Goal: Information Seeking & Learning: Learn about a topic

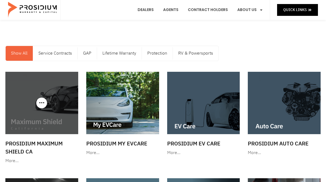
scroll to position [8, 0]
click at [42, 107] on div at bounding box center [41, 103] width 73 height 62
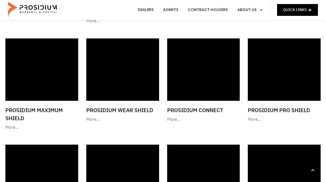
scroll to position [472, 0]
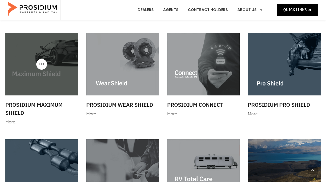
click at [44, 79] on img at bounding box center [41, 64] width 73 height 62
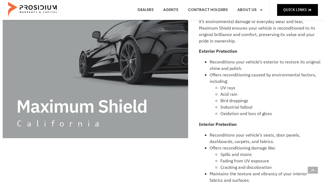
scroll to position [121, 0]
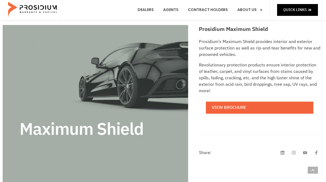
scroll to position [91, 0]
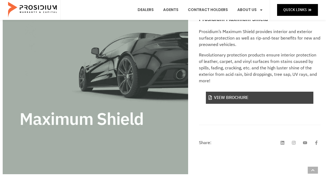
click at [236, 92] on link "View Brochure" at bounding box center [259, 98] width 107 height 12
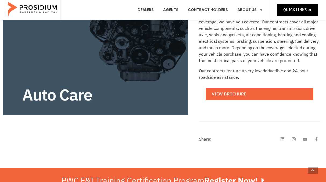
scroll to position [156, 0]
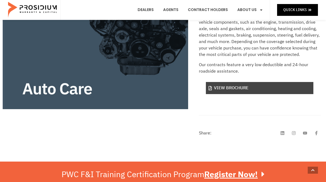
click at [231, 86] on link "View Brochure" at bounding box center [259, 88] width 107 height 12
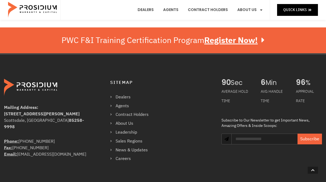
scroll to position [281, 0]
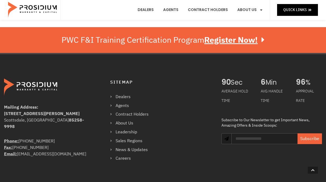
click at [121, 139] on link "Sales Regions" at bounding box center [132, 141] width 44 height 8
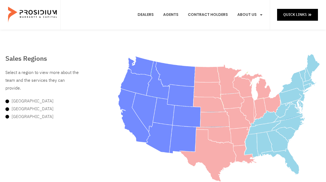
click at [118, 54] on area at bounding box center [118, 54] width 0 height 0
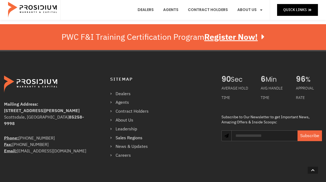
scroll to position [333, 0]
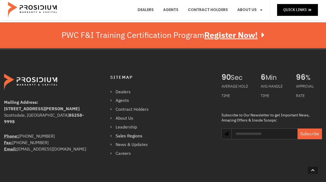
click at [122, 110] on link "Contract Holders" at bounding box center [132, 110] width 44 height 8
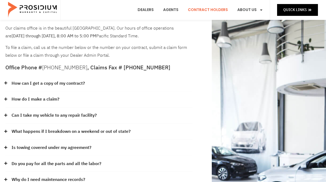
scroll to position [24, 0]
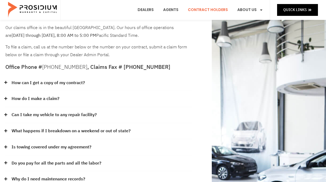
click at [87, 145] on link "Is towing covered under my agreement?" at bounding box center [52, 147] width 80 height 8
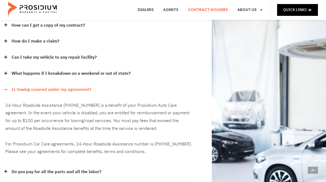
scroll to position [87, 0]
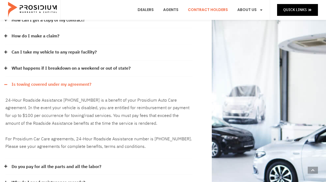
click at [46, 83] on link "Is towing covered under my agreement?" at bounding box center [52, 85] width 80 height 8
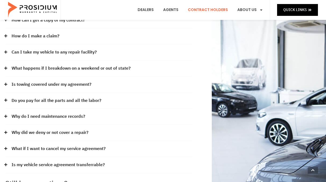
click at [50, 66] on link "What happens if I breakdown on a weekend or out of state?" at bounding box center [71, 68] width 119 height 8
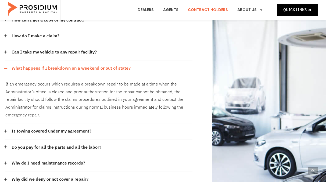
click at [50, 66] on link "What happens if I breakdown on a weekend or out of state?" at bounding box center [71, 68] width 119 height 8
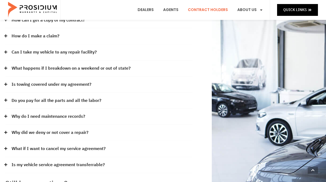
click at [60, 161] on link "Is my vehicle service agreement transferrable?" at bounding box center [58, 165] width 93 height 8
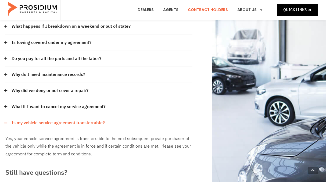
scroll to position [130, 0]
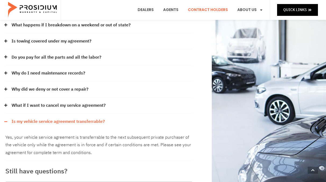
click at [100, 118] on link "Is my vehicle service agreement transferrable?" at bounding box center [58, 122] width 93 height 8
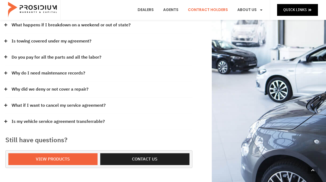
click at [70, 39] on link "Is towing covered under my agreement?" at bounding box center [52, 41] width 80 height 8
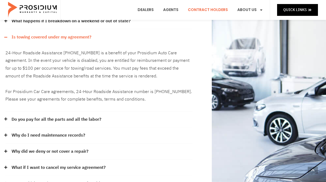
scroll to position [134, 0]
